Goal: Task Accomplishment & Management: Manage account settings

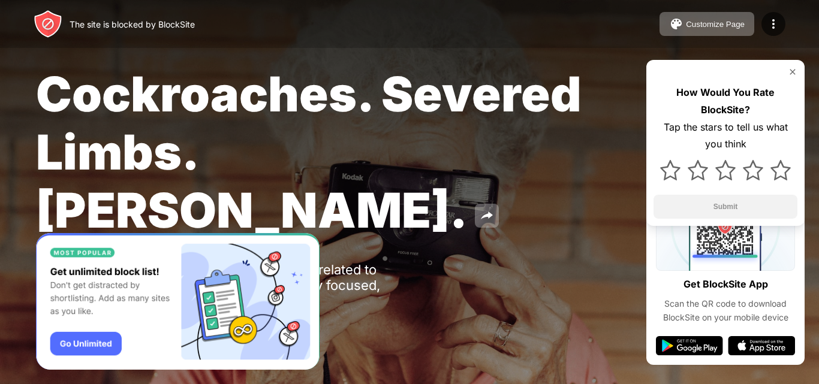
click at [792, 65] on div "How Would You Rate BlockSite? Tap the stars to tell us what you think Submit" at bounding box center [725, 143] width 158 height 166
click at [795, 73] on img at bounding box center [792, 72] width 10 height 10
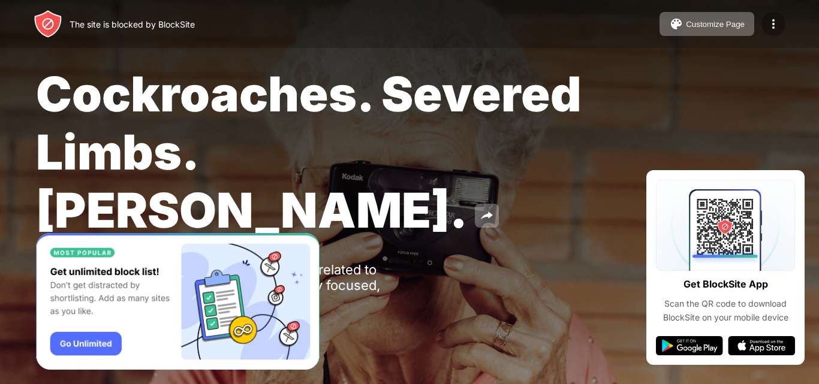
click at [784, 22] on div at bounding box center [773, 24] width 24 height 24
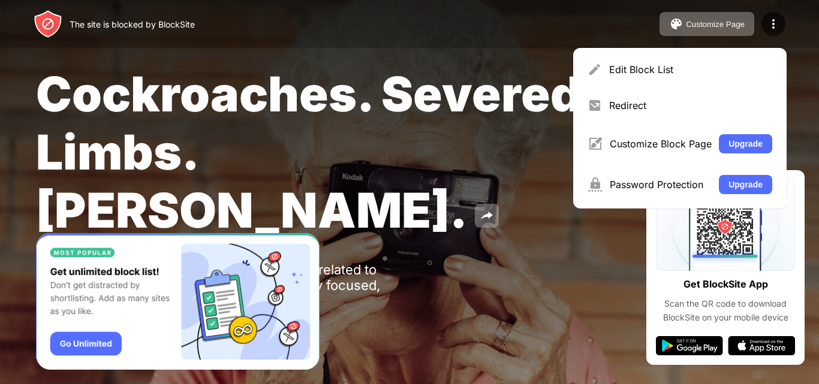
click at [479, 141] on span "Cockroaches. Severed Limbs. John Goodman." at bounding box center [308, 152] width 545 height 174
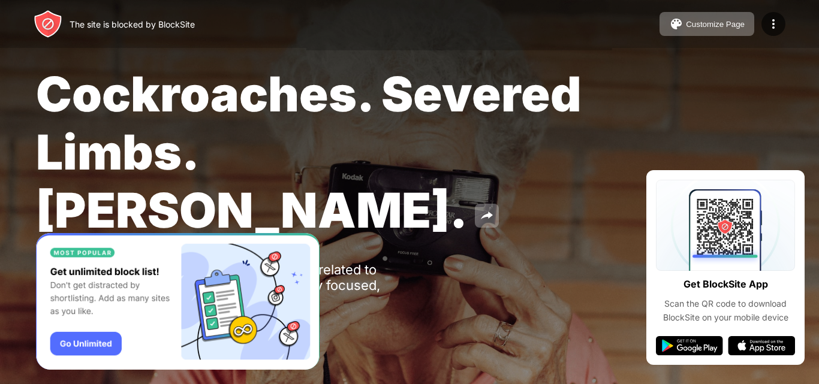
click at [83, 345] on img "Banner Message" at bounding box center [177, 301] width 283 height 137
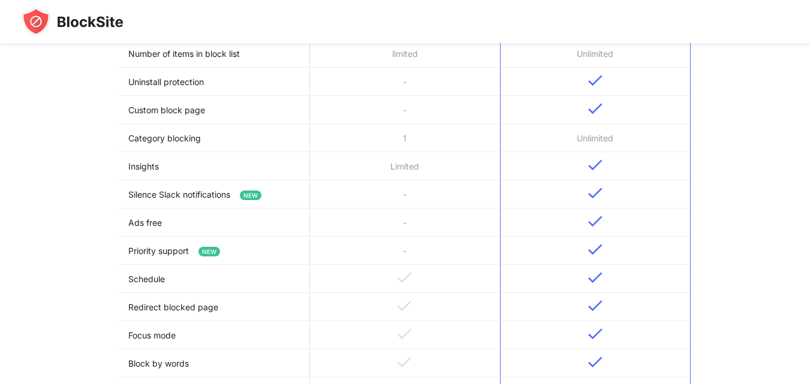
scroll to position [599, 0]
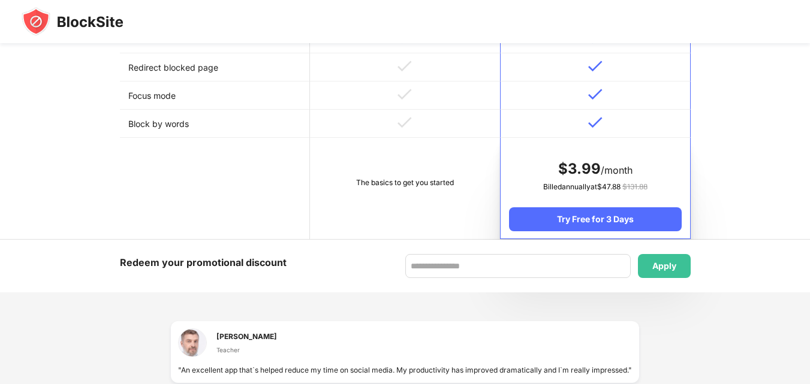
click at [386, 173] on td "The basics to get you started" at bounding box center [405, 188] width 190 height 101
click at [394, 189] on td "The basics to get you started" at bounding box center [405, 188] width 190 height 101
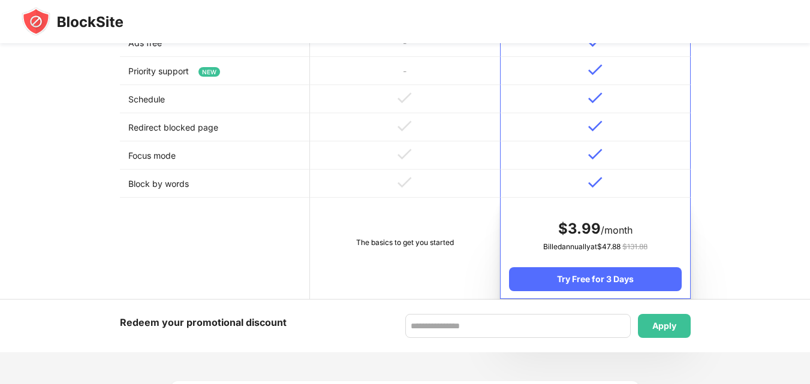
click at [364, 239] on div "The basics to get you started" at bounding box center [404, 243] width 173 height 12
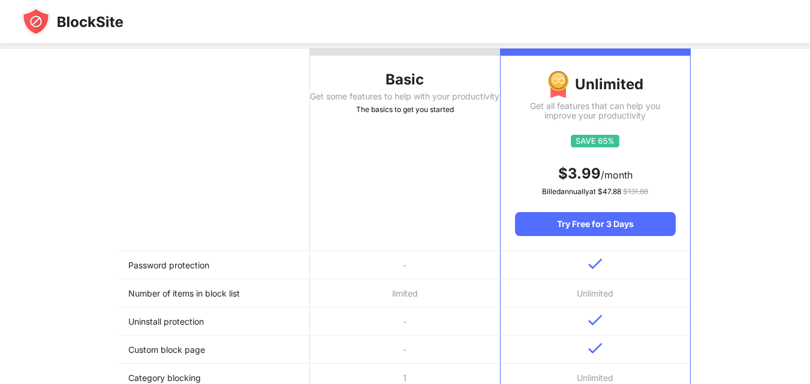
scroll to position [0, 0]
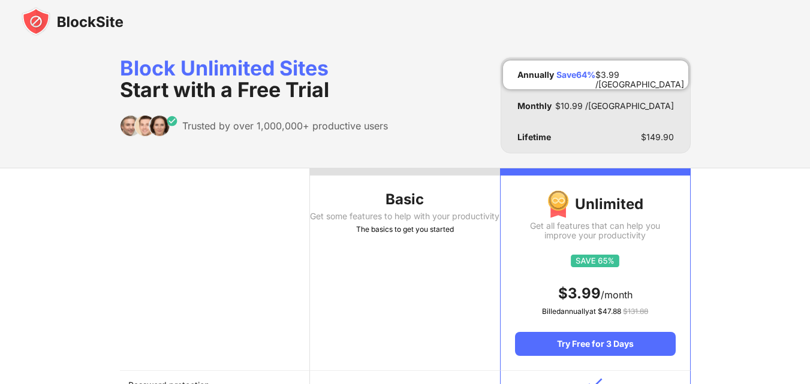
click at [259, 84] on span "Start with a Free Trial" at bounding box center [224, 89] width 209 height 25
drag, startPoint x: 83, startPoint y: 19, endPoint x: 52, endPoint y: 44, distance: 39.7
click at [300, 255] on th at bounding box center [215, 269] width 190 height 203
click at [355, 236] on div "The basics to get you started" at bounding box center [405, 230] width 190 height 12
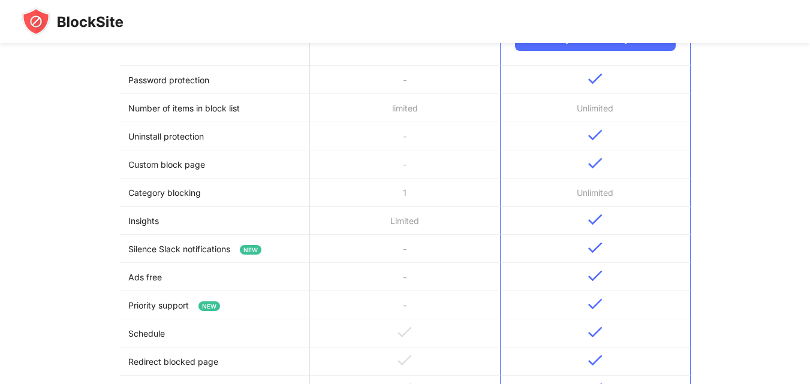
scroll to position [65, 0]
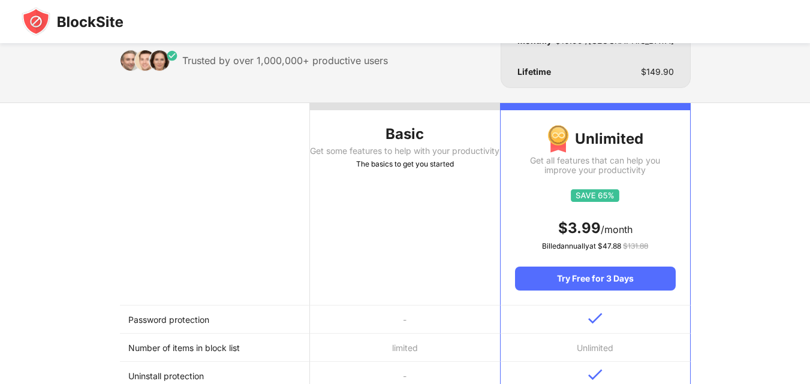
drag, startPoint x: 144, startPoint y: 25, endPoint x: 51, endPoint y: 18, distance: 93.1
click at [51, 18] on div at bounding box center [405, 21] width 810 height 43
click at [62, 20] on img at bounding box center [73, 21] width 102 height 29
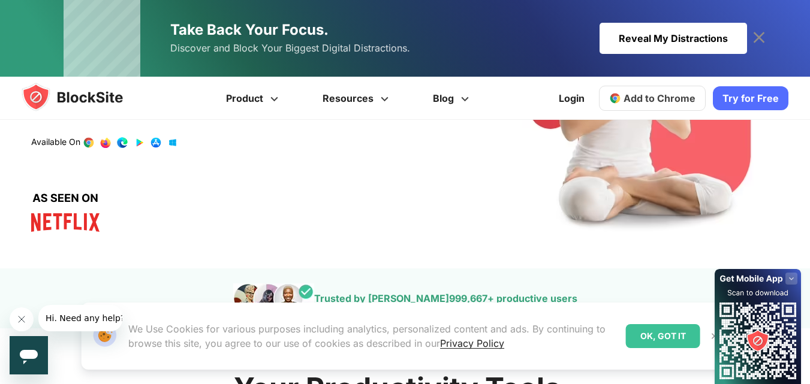
scroll to position [60, 0]
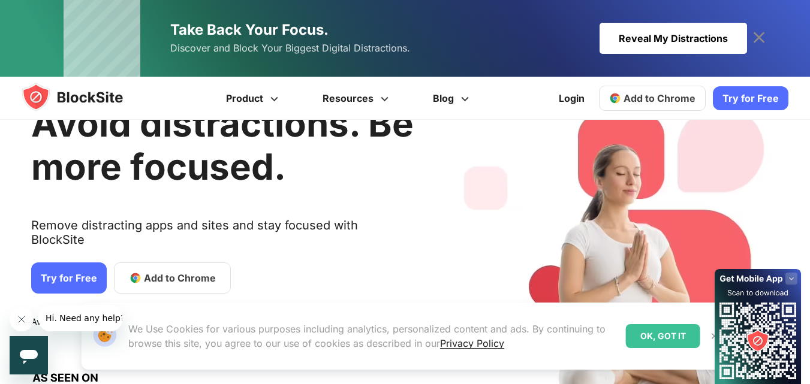
click at [62, 262] on link "Try for Free" at bounding box center [69, 277] width 76 height 31
click at [146, 271] on span "Add to Chrome" at bounding box center [180, 278] width 72 height 14
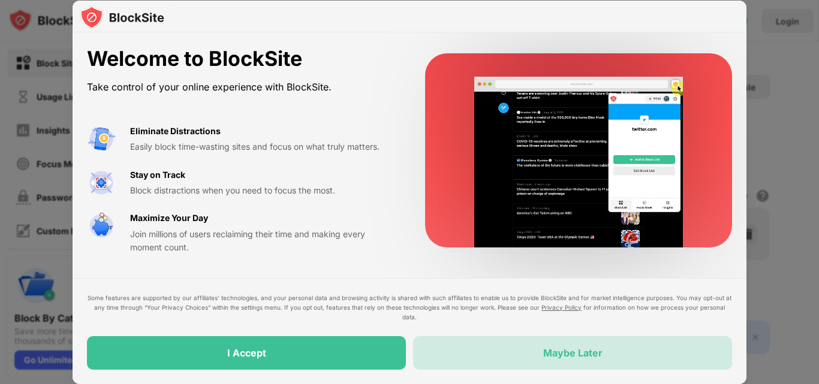
click at [491, 346] on div "Maybe Later" at bounding box center [572, 353] width 319 height 34
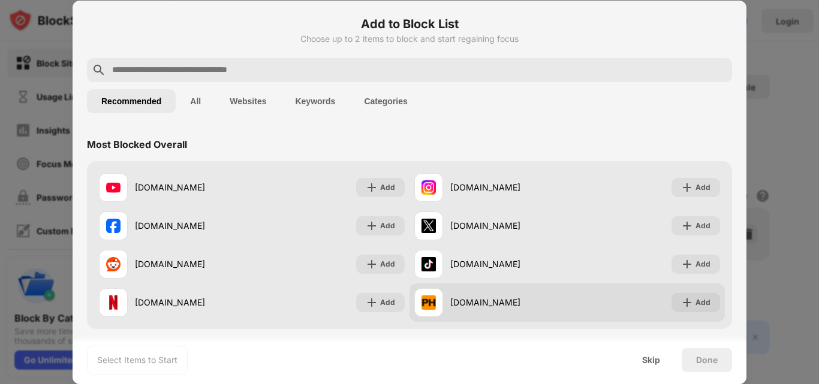
click at [450, 302] on div "[DOMAIN_NAME]" at bounding box center [508, 302] width 117 height 13
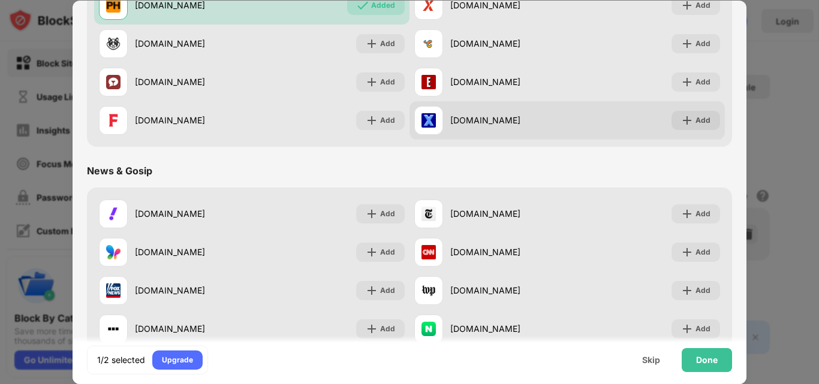
scroll to position [419, 0]
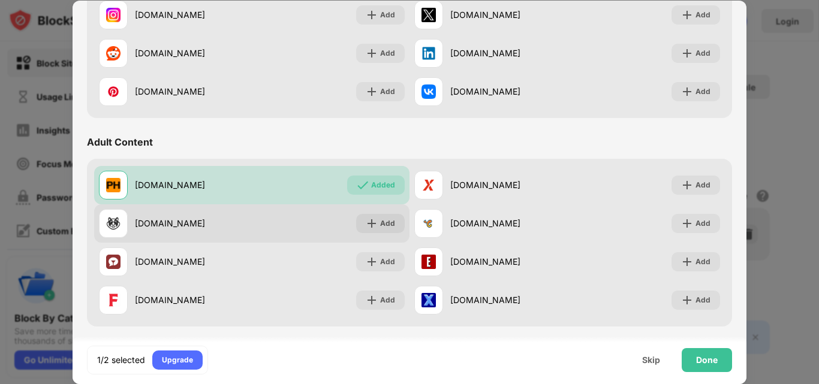
click at [284, 221] on div "[DOMAIN_NAME] Add" at bounding box center [251, 223] width 315 height 38
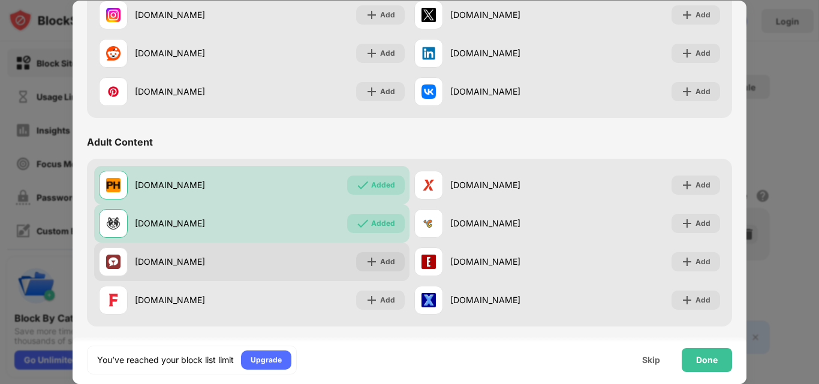
click at [282, 252] on div "[DOMAIN_NAME] Add" at bounding box center [251, 262] width 315 height 38
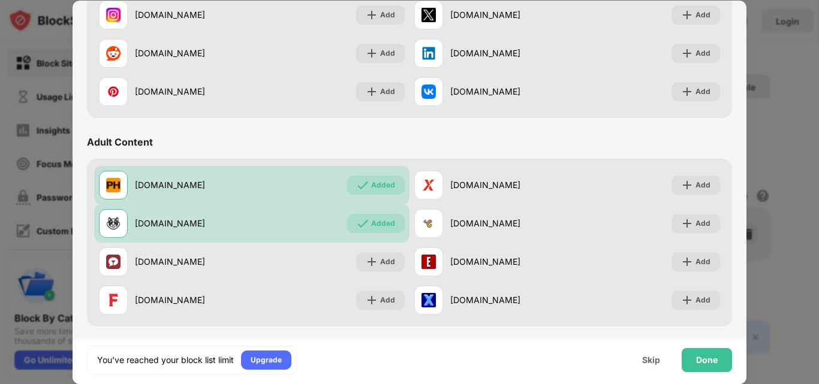
scroll to position [839, 0]
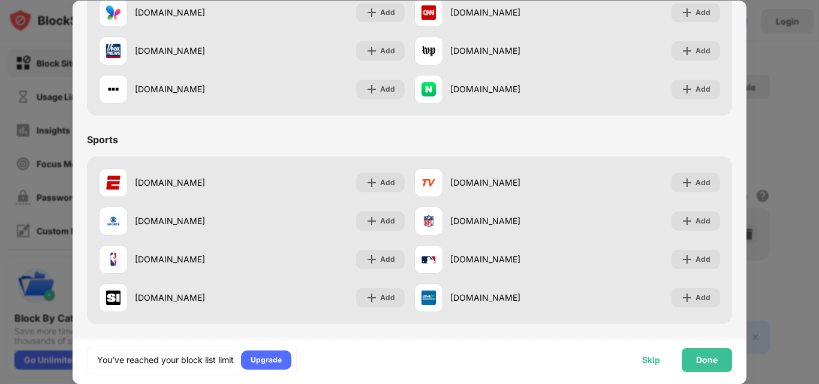
click at [653, 355] on div "Skip" at bounding box center [651, 360] width 18 height 10
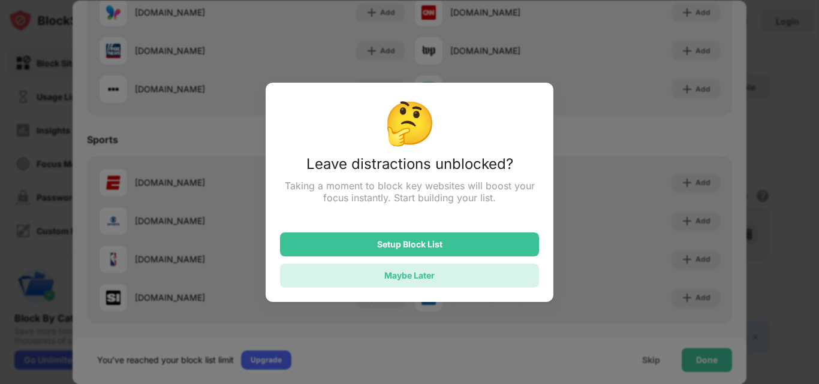
click at [482, 274] on div "Maybe Later" at bounding box center [409, 276] width 259 height 24
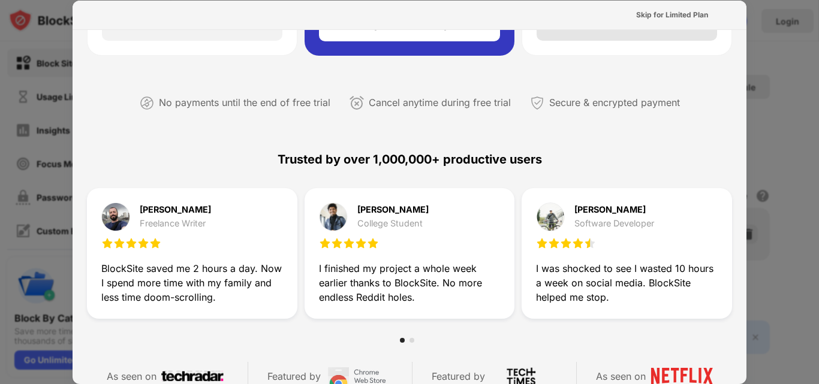
scroll to position [0, 0]
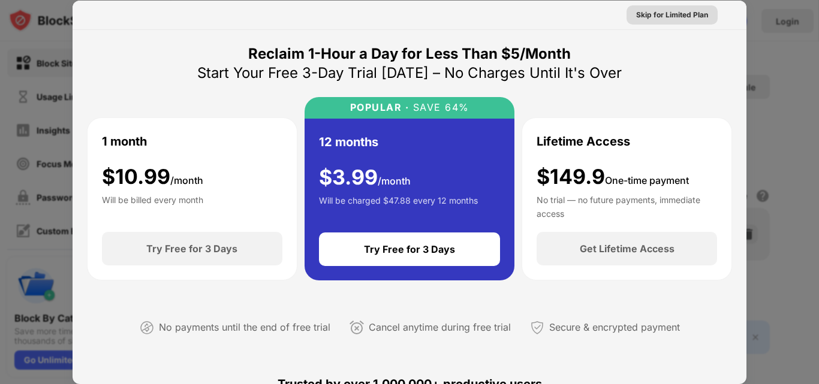
click at [682, 21] on div "Skip for Limited Plan" at bounding box center [671, 14] width 91 height 19
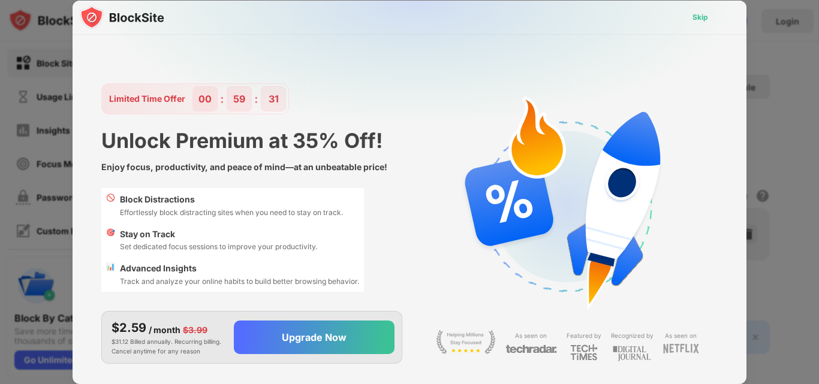
click at [696, 17] on div "Skip" at bounding box center [700, 17] width 16 height 12
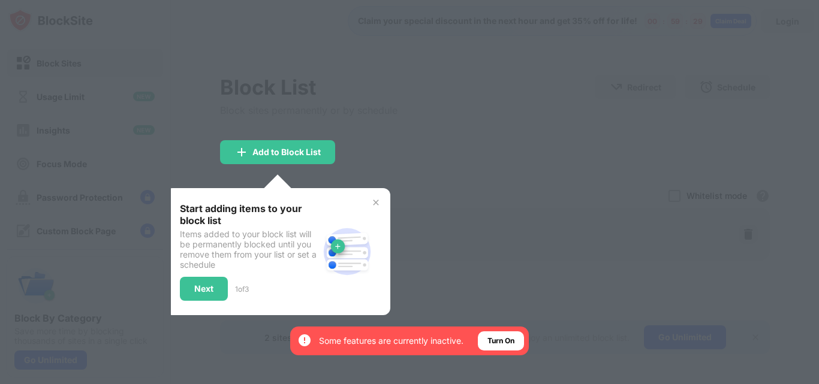
click at [484, 238] on div at bounding box center [409, 192] width 819 height 384
click at [331, 148] on div "Add to Block List" at bounding box center [277, 152] width 115 height 24
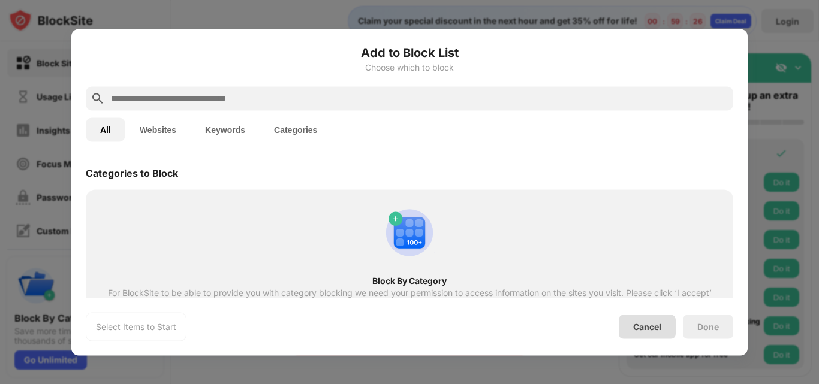
click at [657, 318] on div "Cancel" at bounding box center [646, 327] width 57 height 24
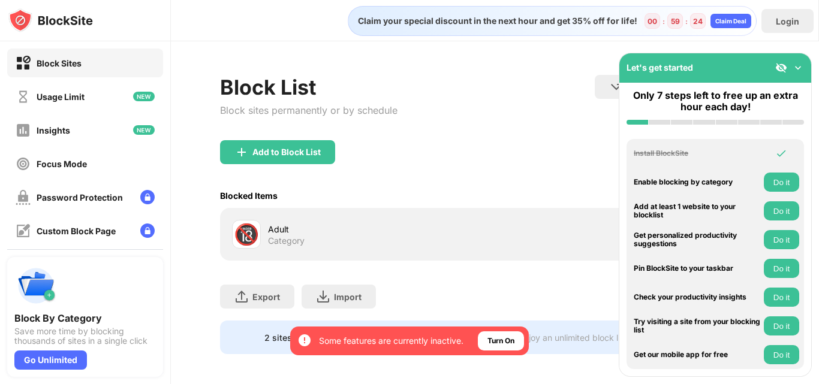
click at [795, 67] on img at bounding box center [798, 68] width 12 height 12
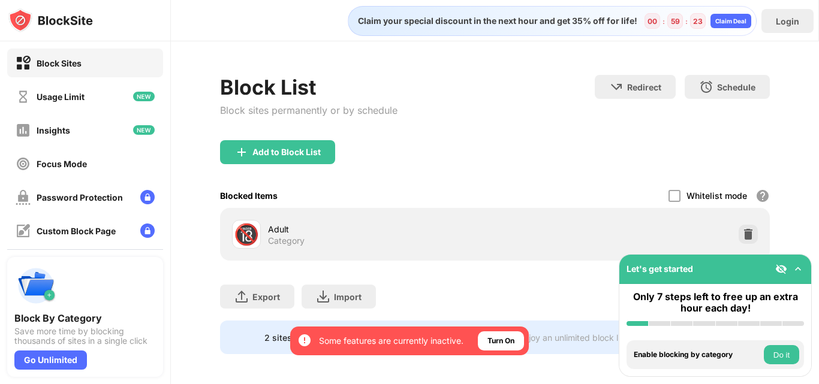
scroll to position [13, 0]
